Goal: Information Seeking & Learning: Learn about a topic

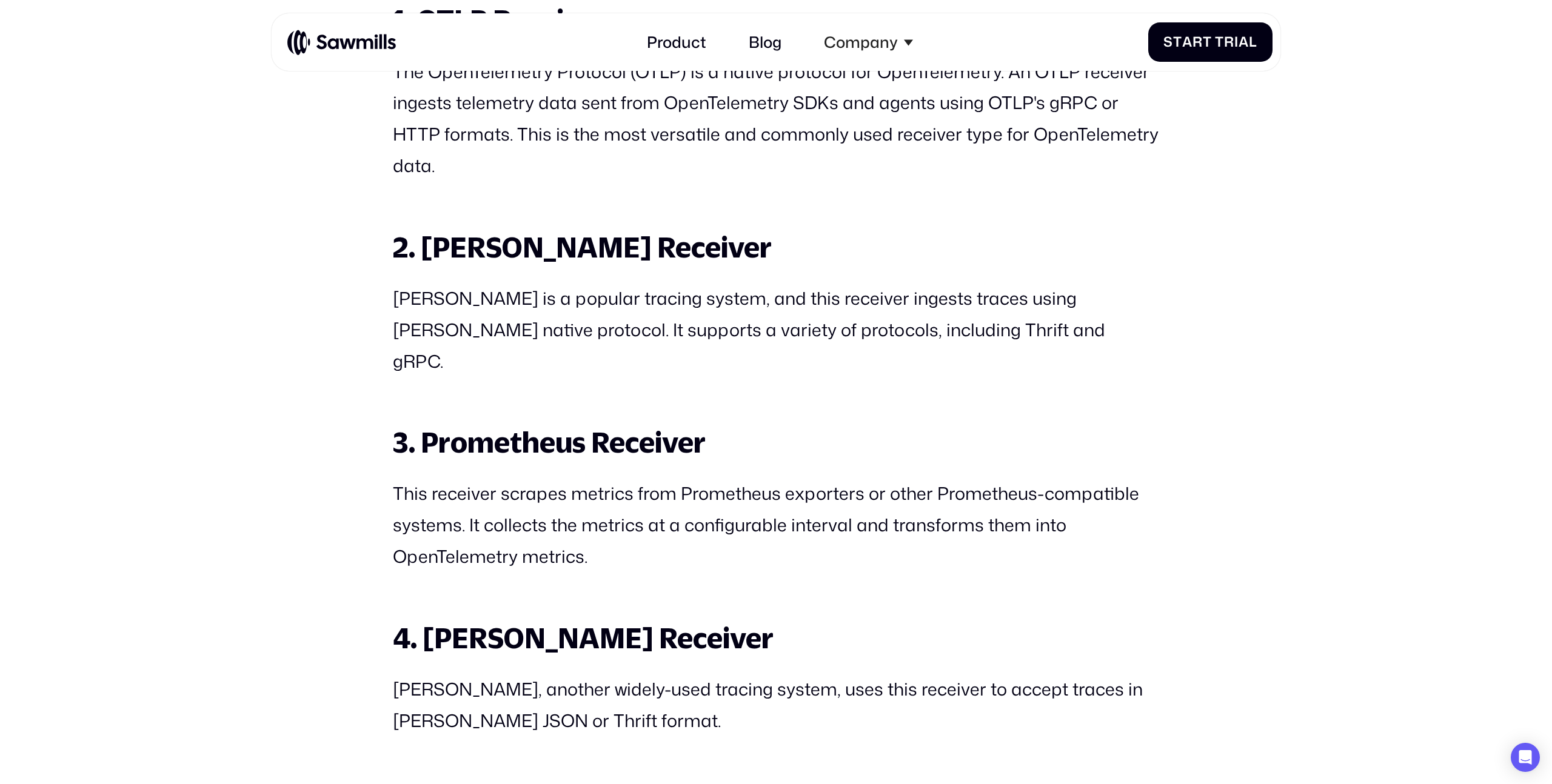
scroll to position [2045, 0]
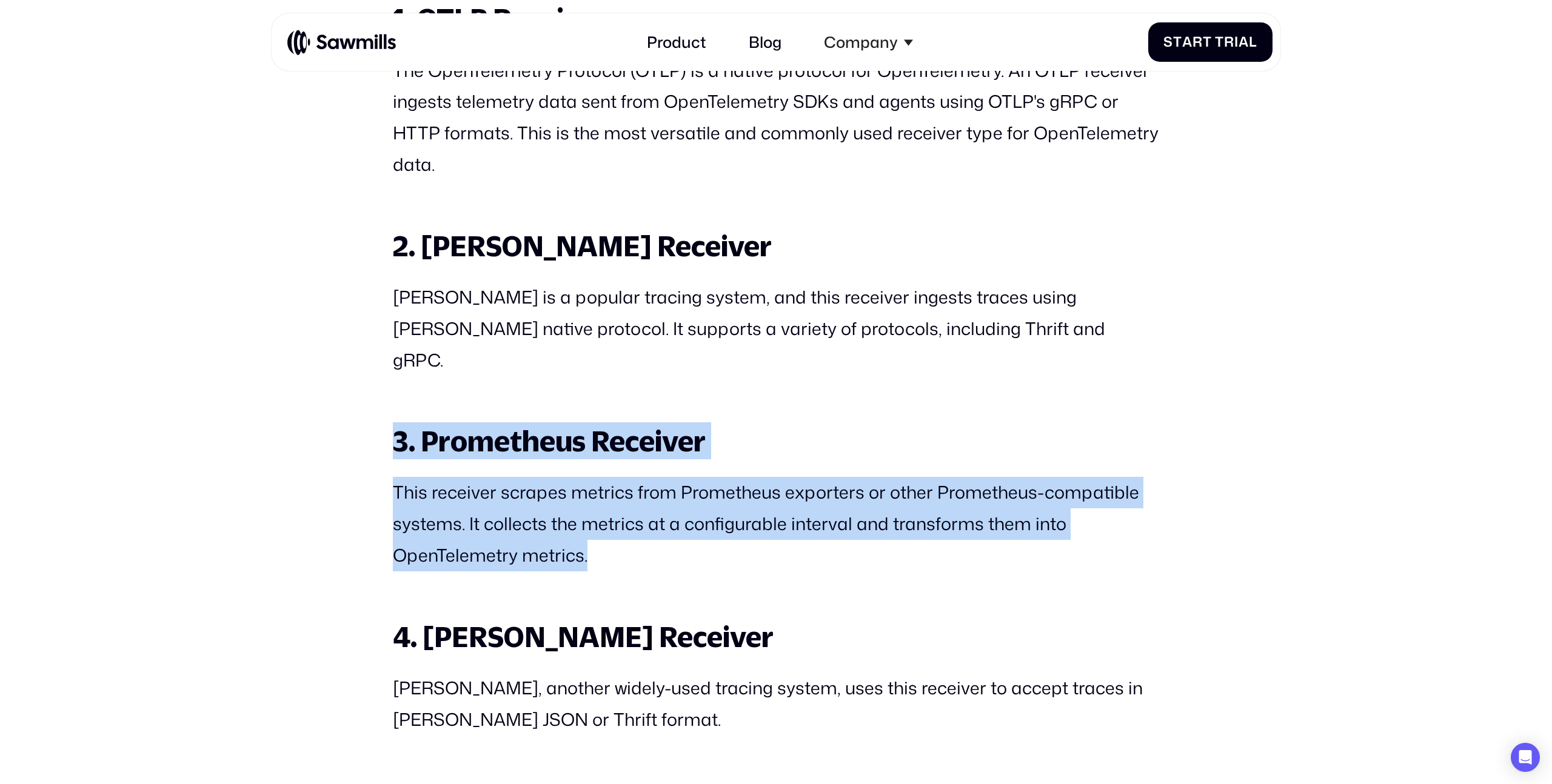
drag, startPoint x: 630, startPoint y: 534, endPoint x: 380, endPoint y: 411, distance: 278.6
click at [469, 477] on p "This receiver scrapes metrics from Prometheus exporters or other Prometheus-com…" at bounding box center [776, 523] width 767 height 94
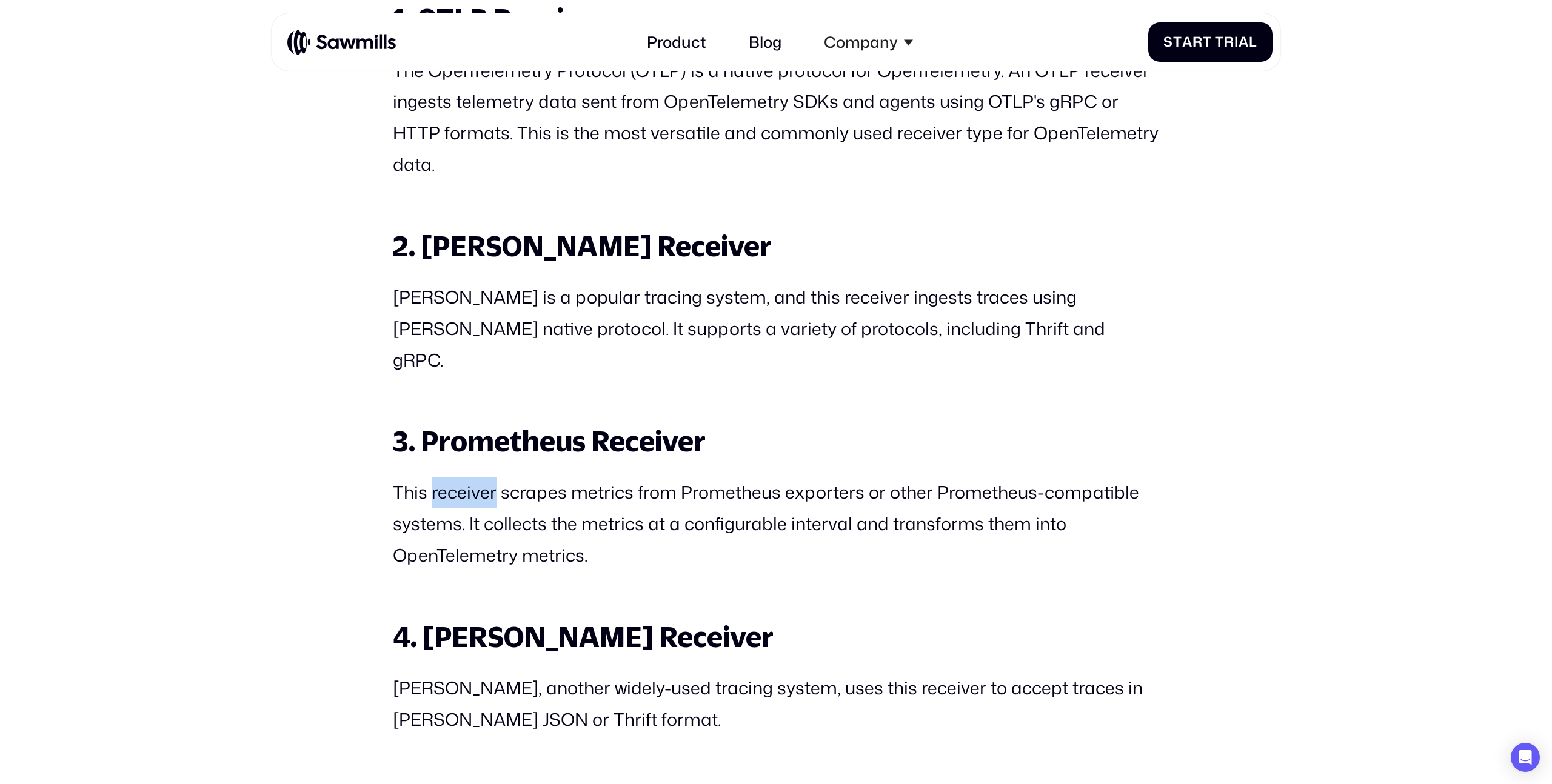
click at [469, 477] on p "This receiver scrapes metrics from Prometheus exporters or other Prometheus-com…" at bounding box center [776, 523] width 767 height 94
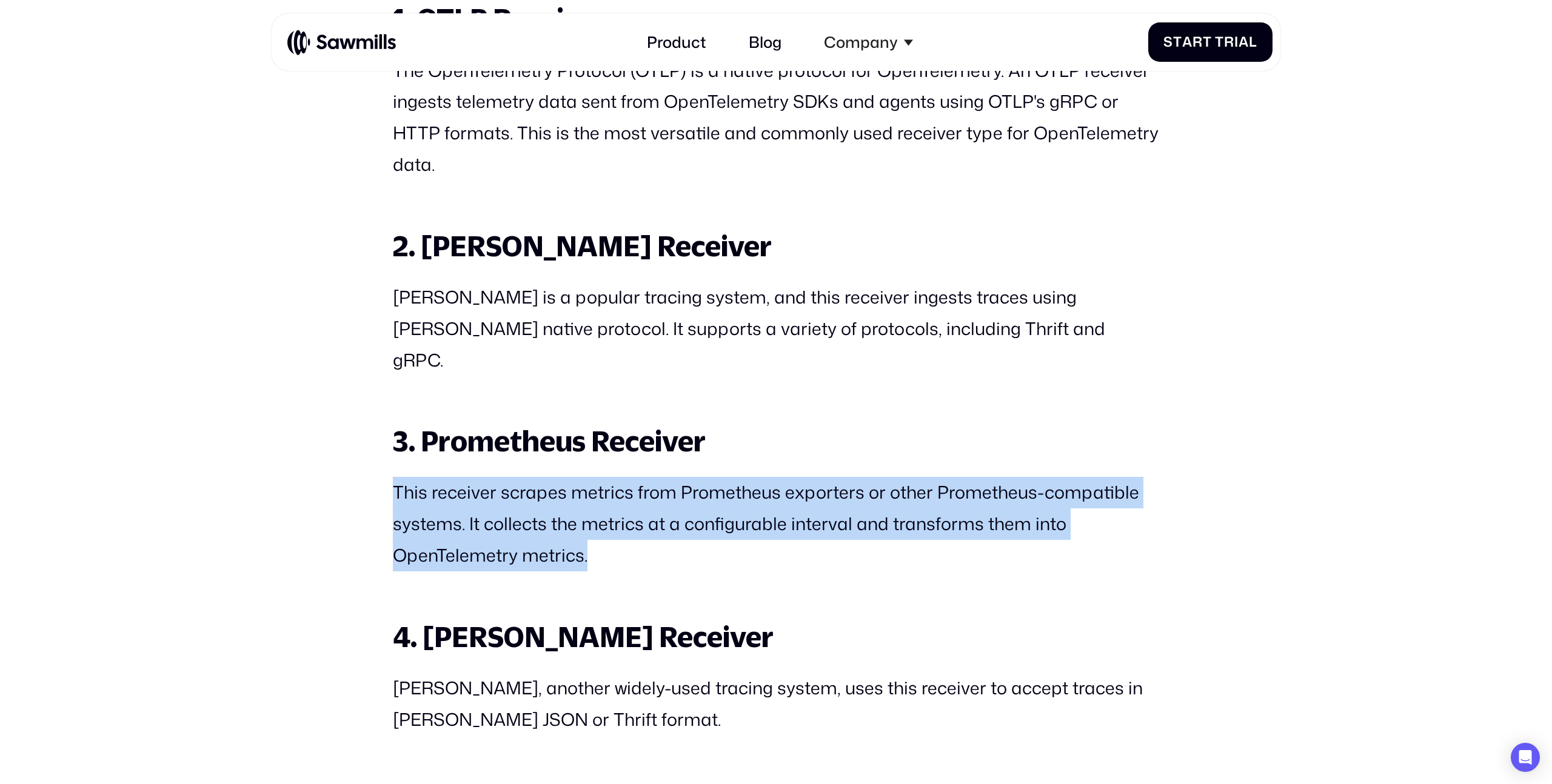
click at [469, 477] on p "This receiver scrapes metrics from Prometheus exporters or other Prometheus-com…" at bounding box center [776, 523] width 767 height 94
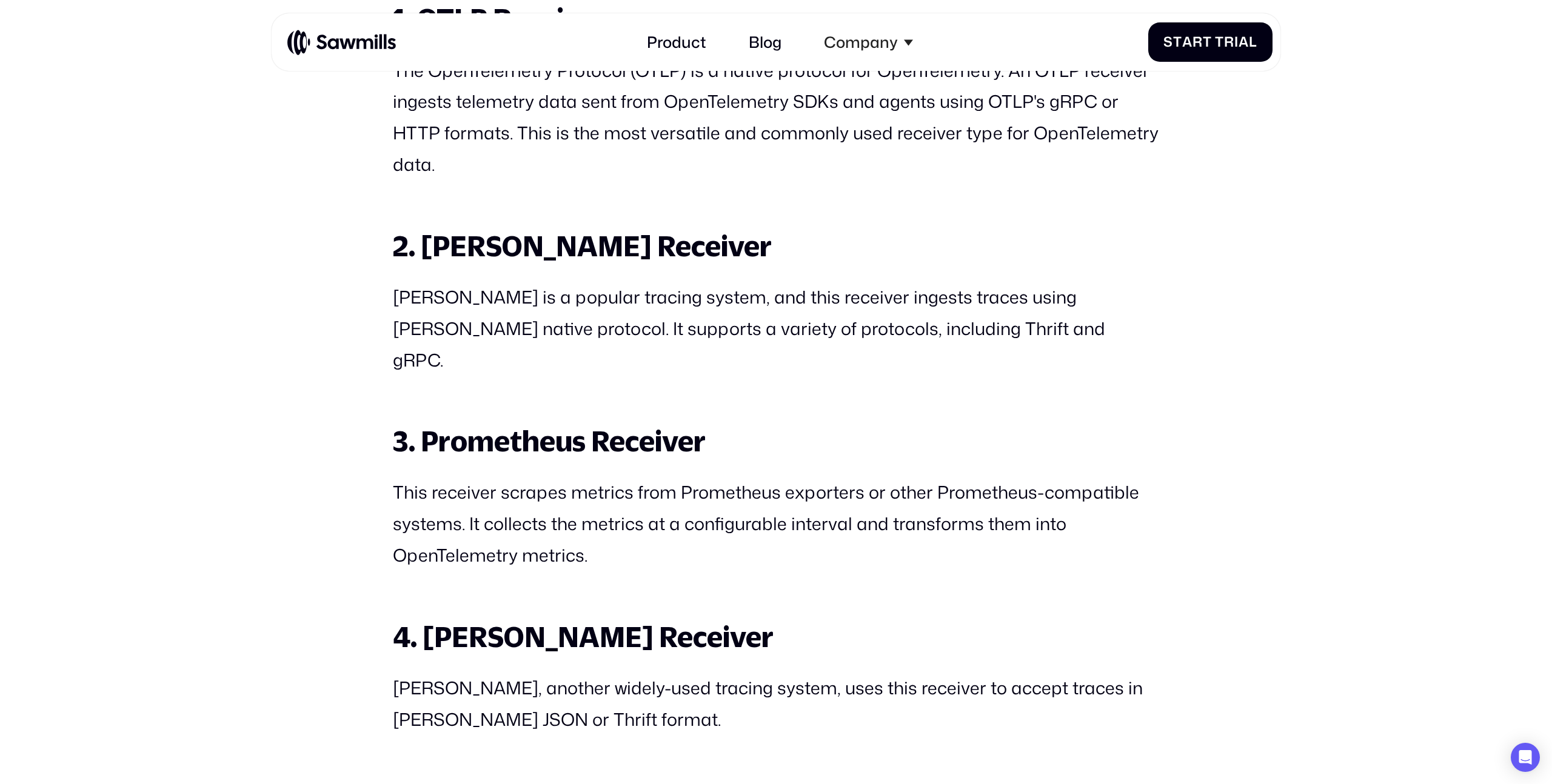
click at [469, 425] on strong "3. Prometheus Receiver" at bounding box center [550, 441] width 313 height 33
click at [497, 477] on p "This receiver scrapes metrics from Prometheus exporters or other Prometheus-com…" at bounding box center [776, 523] width 767 height 94
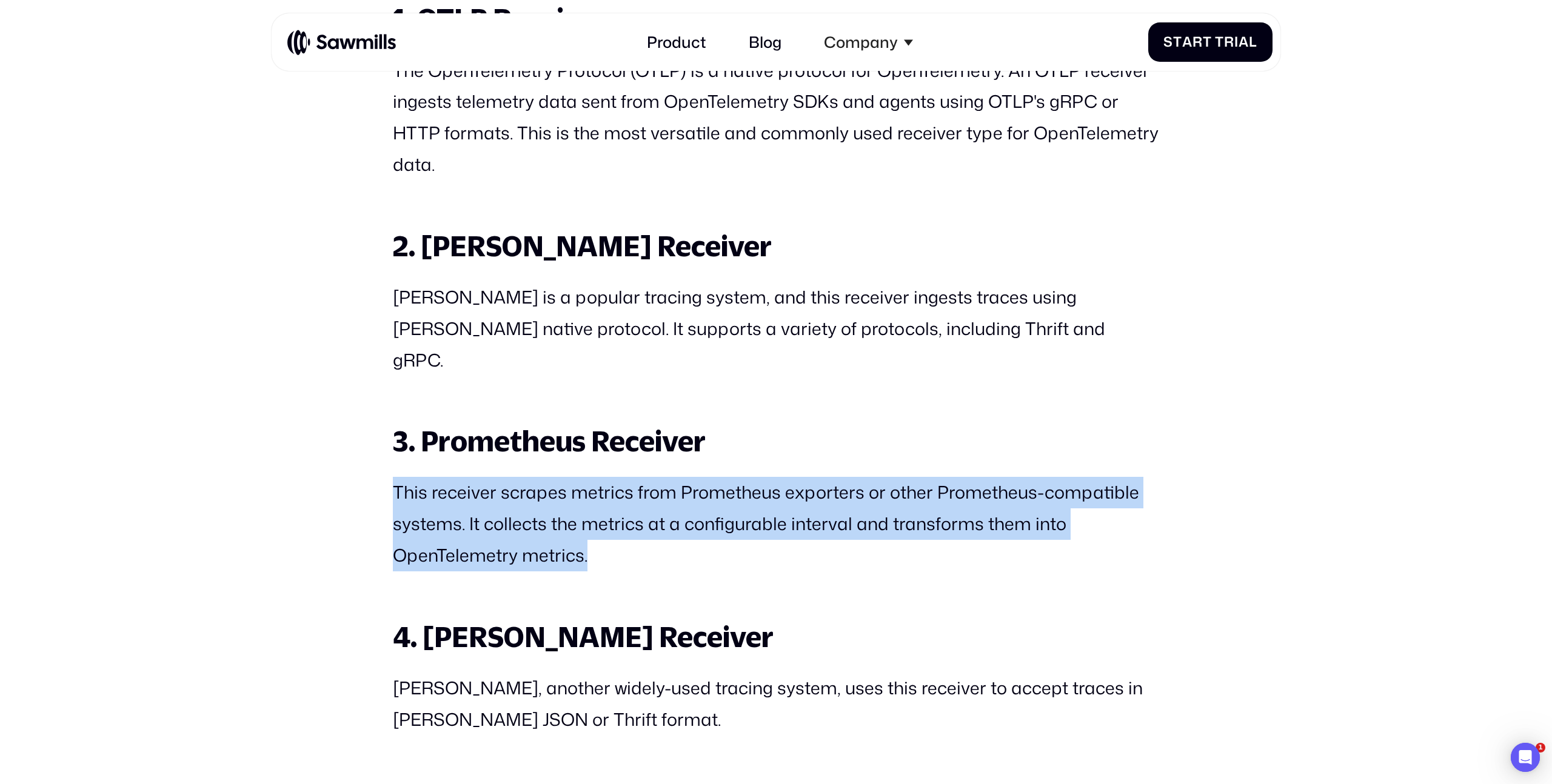
scroll to position [0, 0]
click at [497, 477] on p "This receiver scrapes metrics from Prometheus exporters or other Prometheus-com…" at bounding box center [776, 523] width 767 height 94
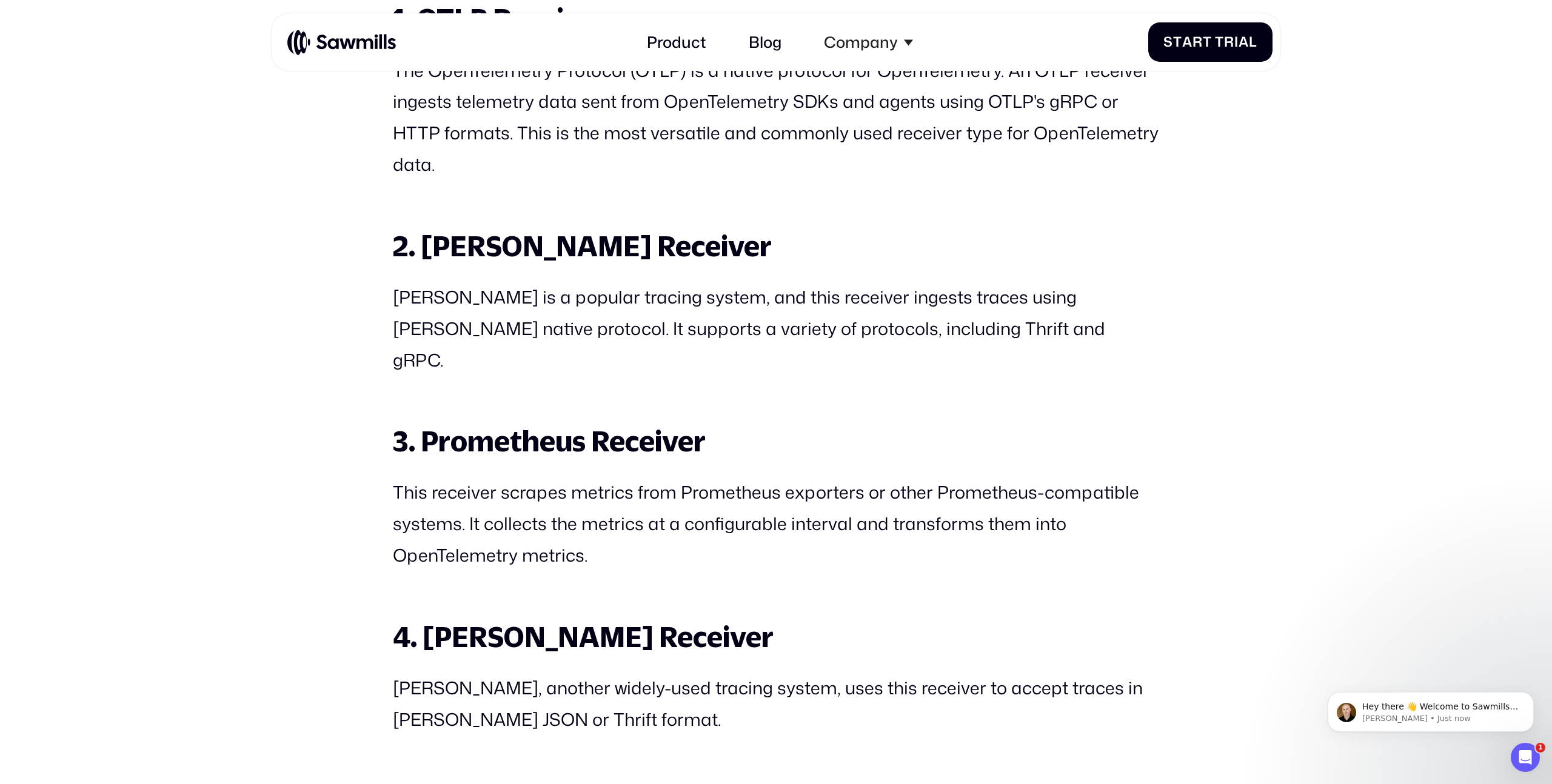
click at [499, 425] on strong "3. Prometheus Receiver" at bounding box center [550, 441] width 313 height 33
click at [512, 477] on p "This receiver scrapes metrics from Prometheus exporters or other Prometheus-com…" at bounding box center [776, 523] width 767 height 94
click at [513, 477] on p "This receiver scrapes metrics from Prometheus exporters or other Prometheus-com…" at bounding box center [776, 523] width 767 height 94
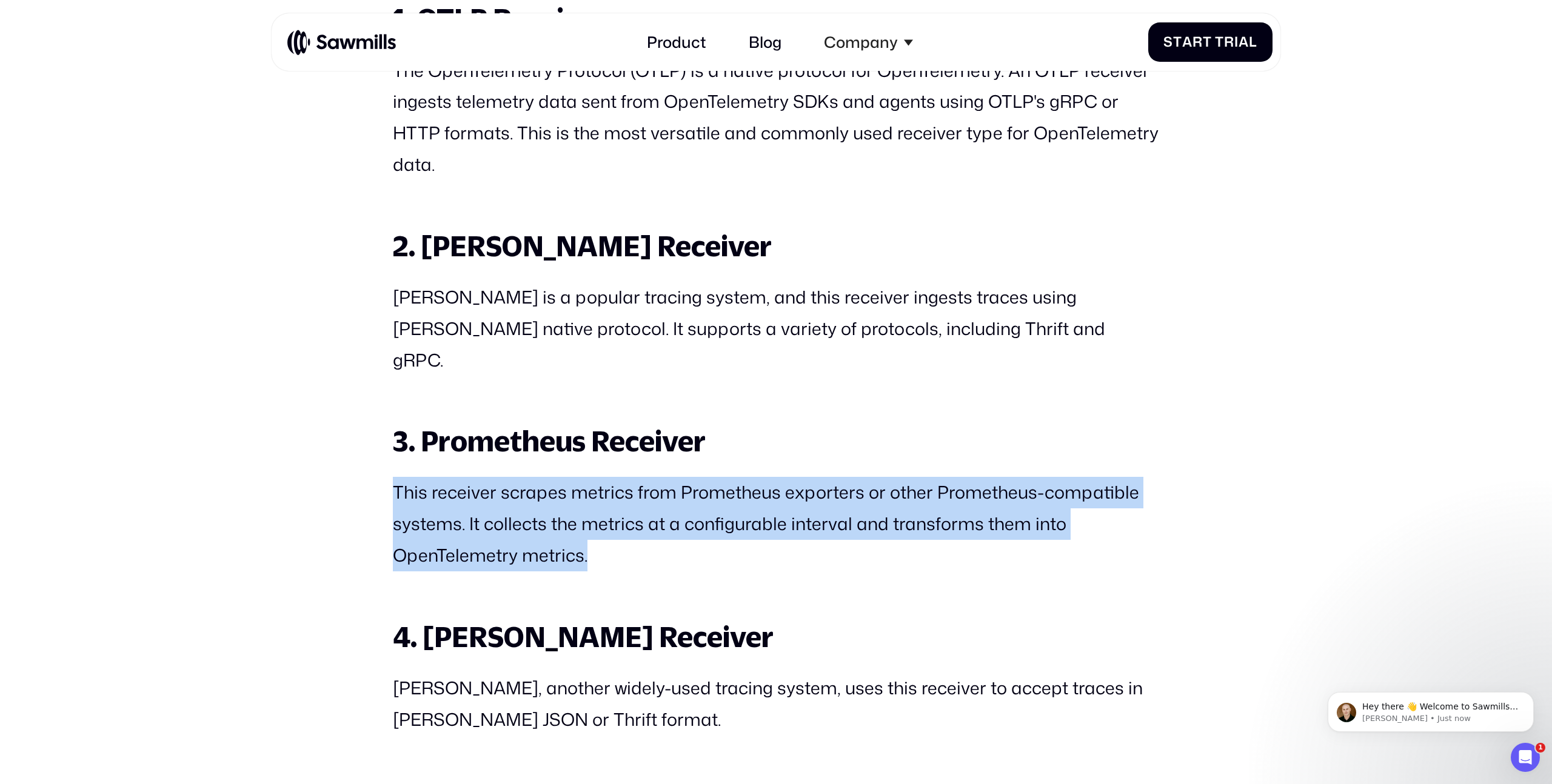
click at [513, 477] on p "This receiver scrapes metrics from Prometheus exporters or other Prometheus-com…" at bounding box center [776, 523] width 767 height 94
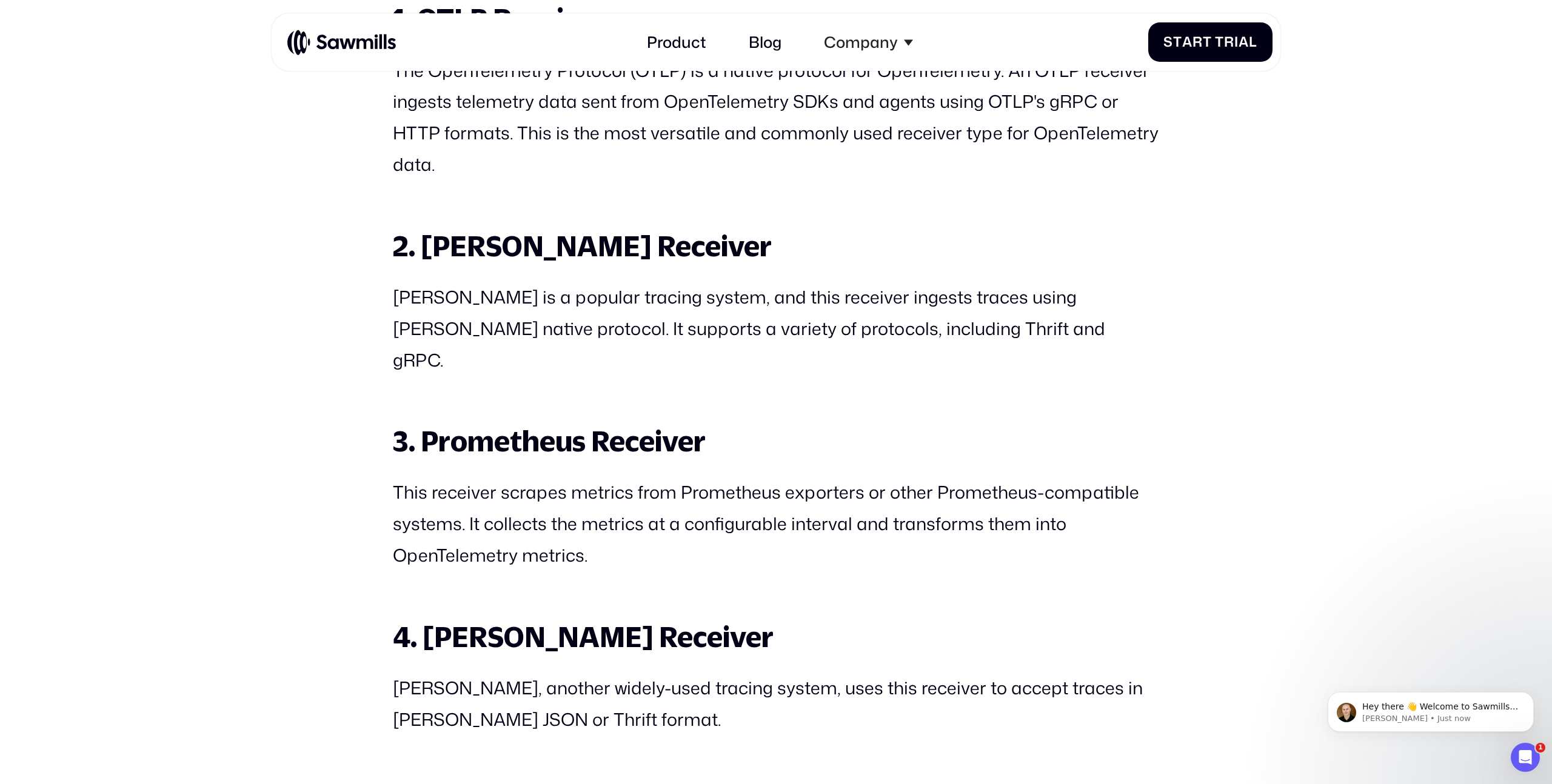
click at [517, 425] on strong "3. Prometheus Receiver" at bounding box center [550, 441] width 313 height 33
click at [535, 477] on p "This receiver scrapes metrics from Prometheus exporters or other Prometheus-com…" at bounding box center [776, 523] width 767 height 94
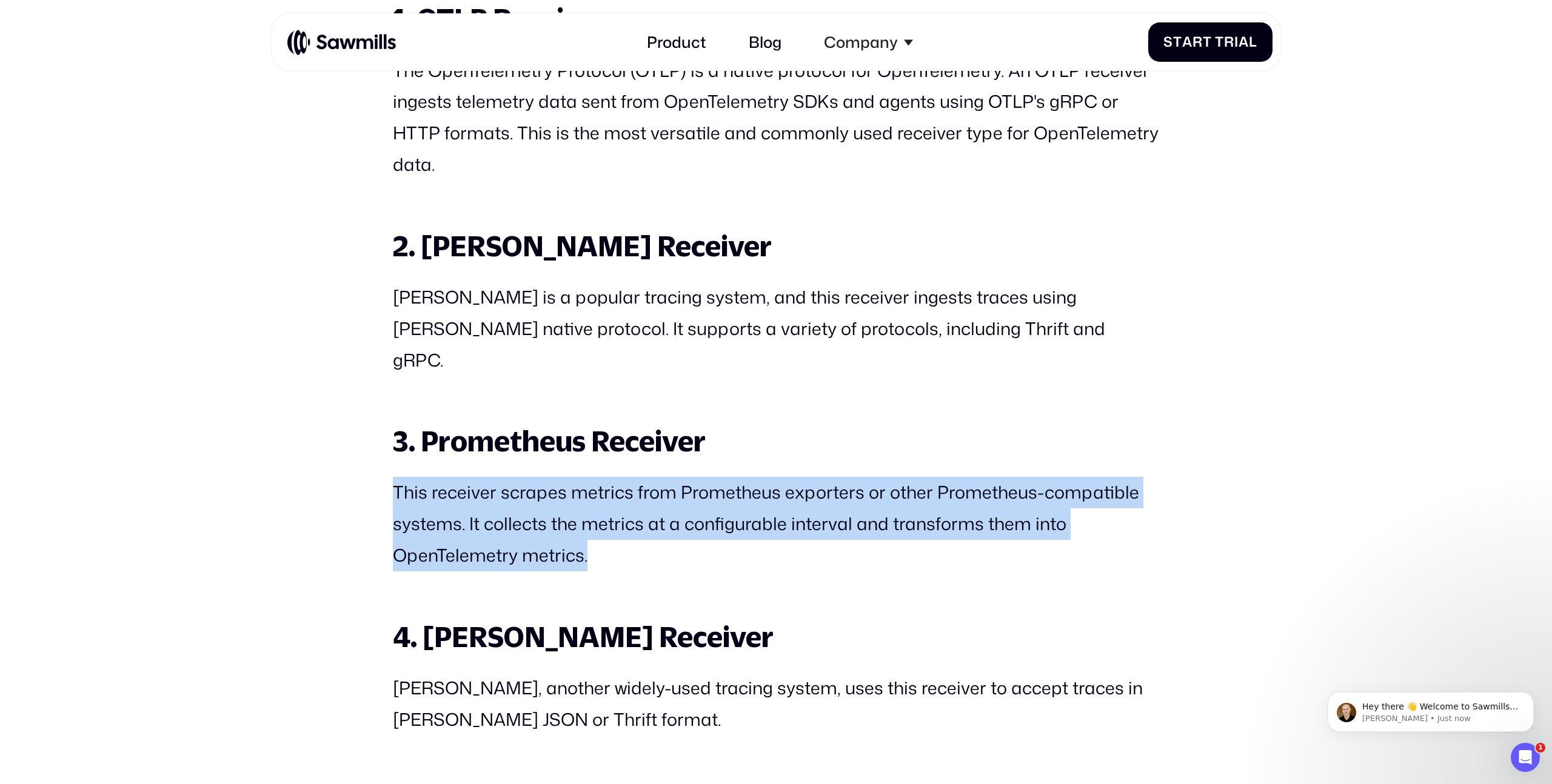
click at [535, 477] on p "This receiver scrapes metrics from Prometheus exporters or other Prometheus-com…" at bounding box center [776, 523] width 767 height 94
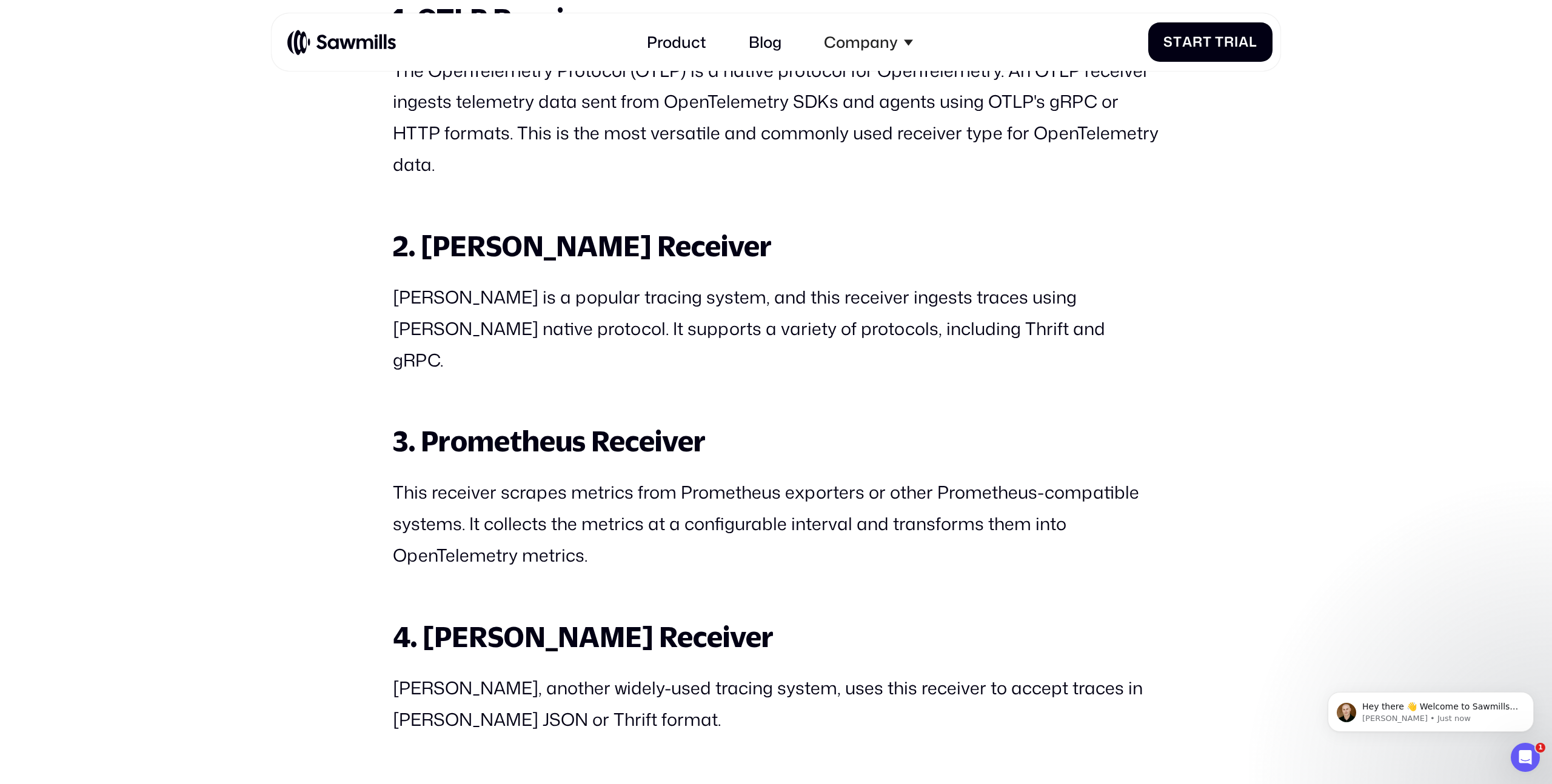
click at [540, 486] on p "This receiver scrapes metrics from Prometheus exporters or other Prometheus-com…" at bounding box center [776, 523] width 767 height 94
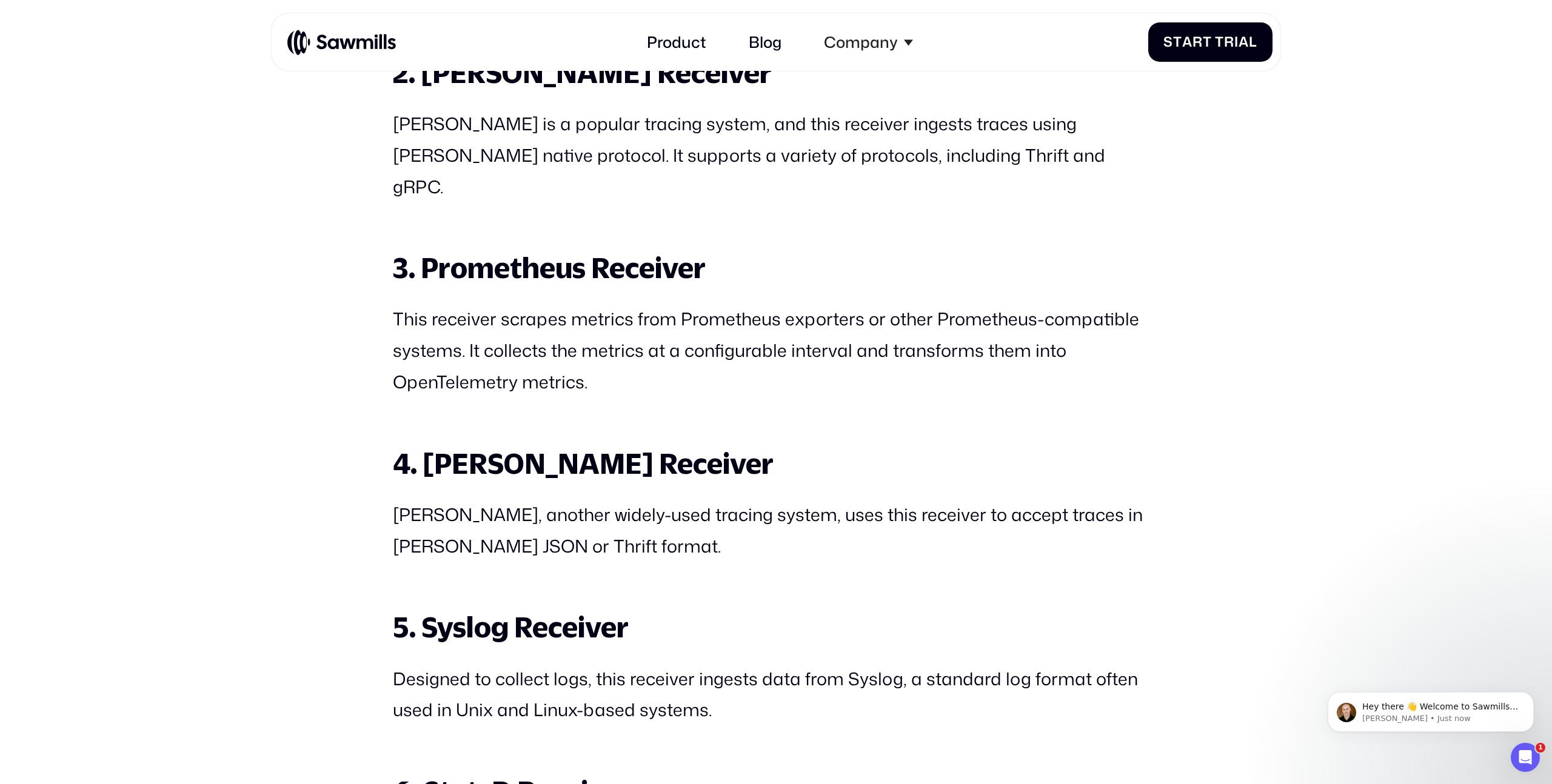
scroll to position [2218, 0]
